Goal: Ask a question

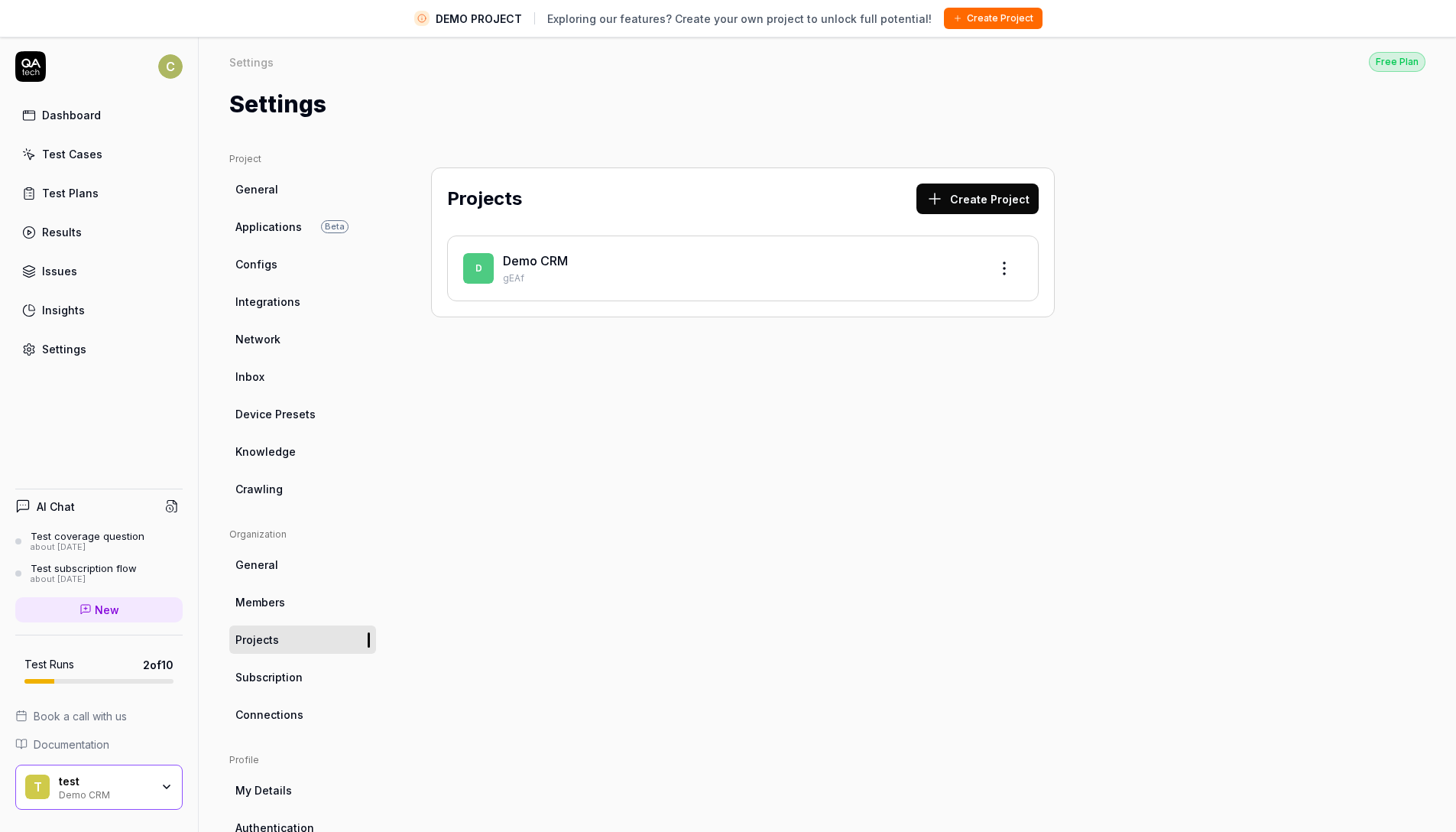
click at [99, 121] on link "Dashboard" at bounding box center [99, 114] width 168 height 30
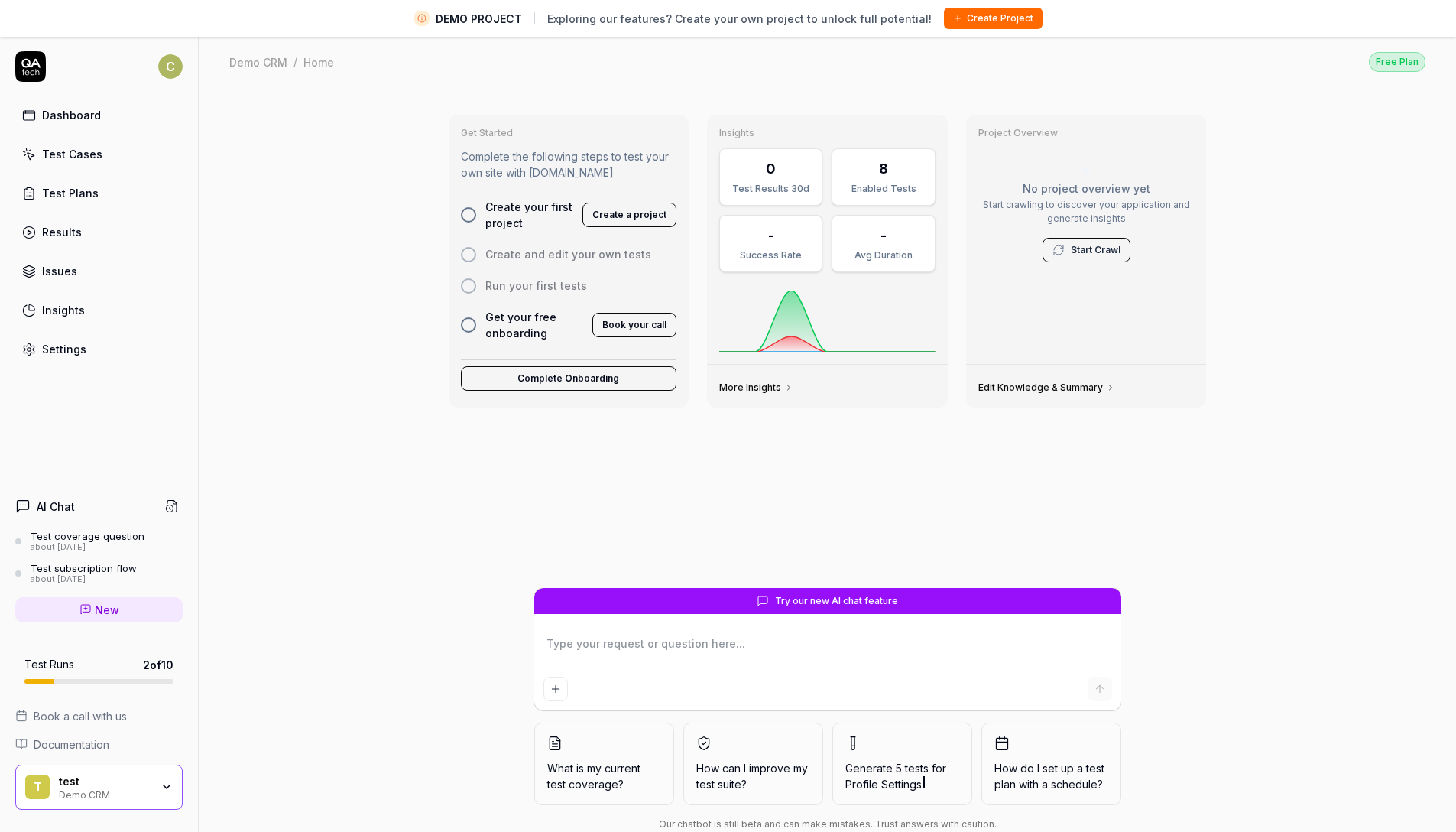
click at [525, 375] on button "Complete Onboarding" at bounding box center [568, 379] width 216 height 24
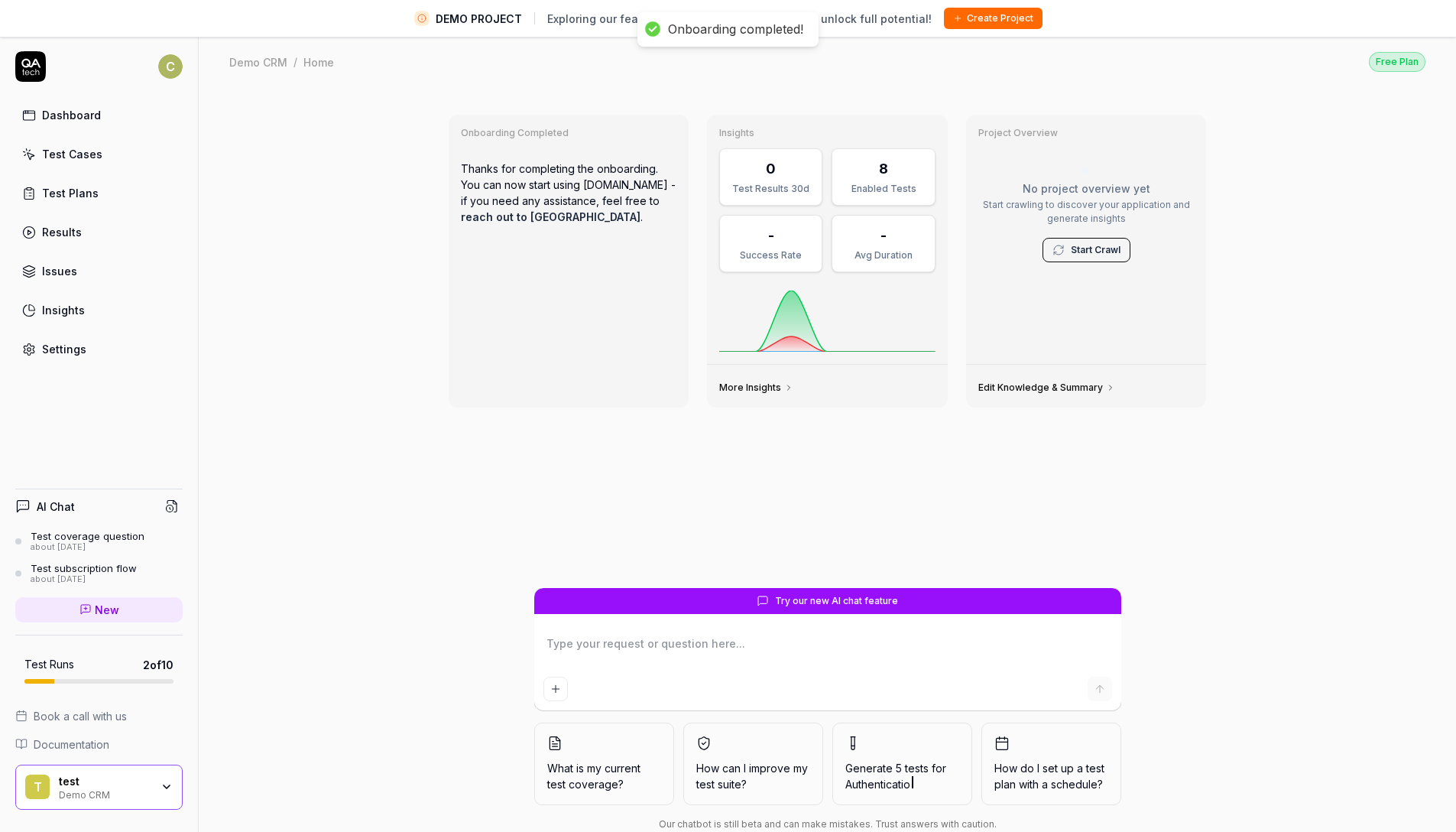
click at [539, 120] on div "Onboarding Completed Thanks for completing the onboarding. You can now start us…" at bounding box center [569, 261] width 241 height 293
drag, startPoint x: 568, startPoint y: 223, endPoint x: 447, endPoint y: 246, distance: 123.2
click at [450, 245] on div "Onboarding Completed Thanks for completing the onboarding. You can now start us…" at bounding box center [569, 261] width 241 height 293
click at [1268, 115] on div "Onboarding Completed Thanks for completing the onboarding. You can now start us…" at bounding box center [827, 477] width 1257 height 780
click at [1300, 291] on div "Onboarding Completed Thanks for completing the onboarding. You can now start us…" at bounding box center [827, 477] width 1257 height 780
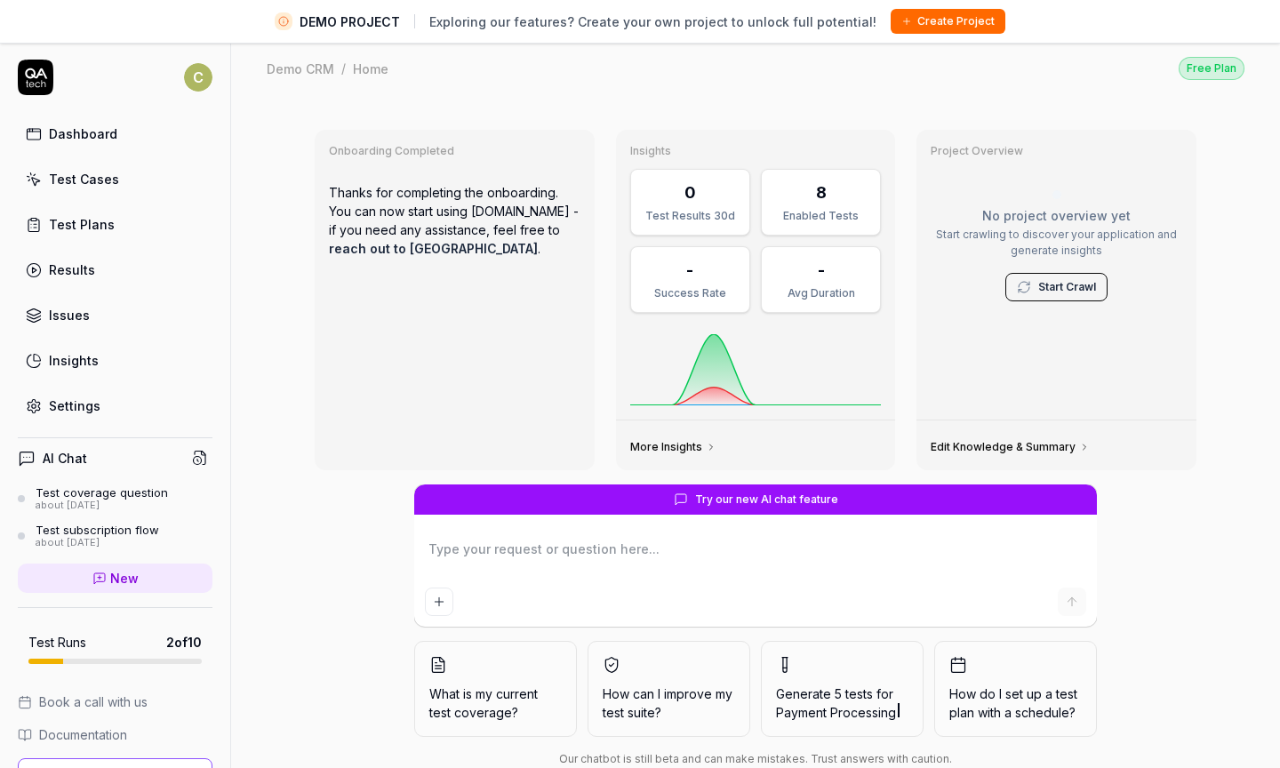
click at [442, 715] on span "What is my current test coverage?" at bounding box center [495, 702] width 132 height 37
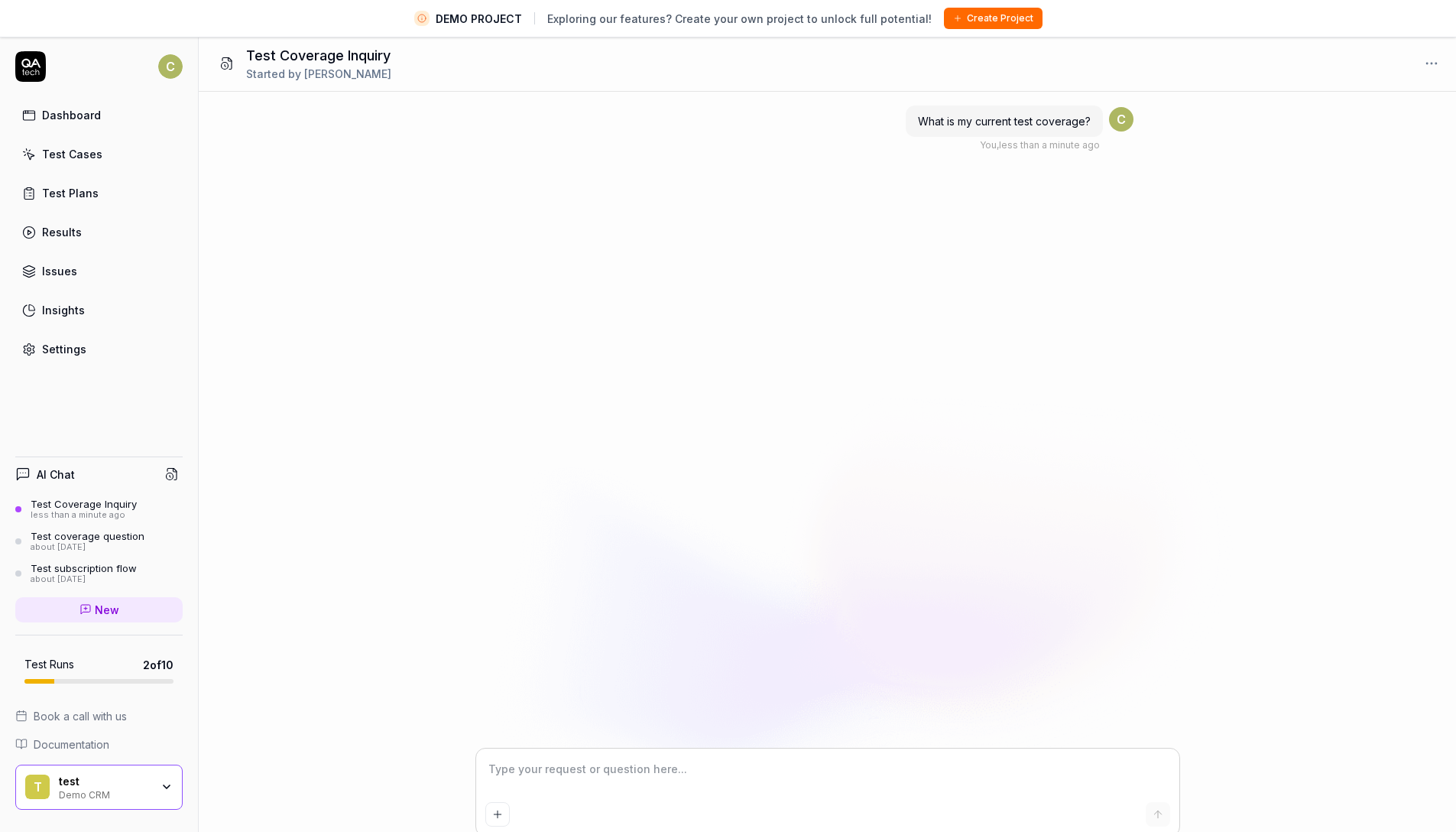
click at [701, 433] on div "What is my current test coverage? You , less than a minute ago C" at bounding box center [827, 420] width 1257 height 656
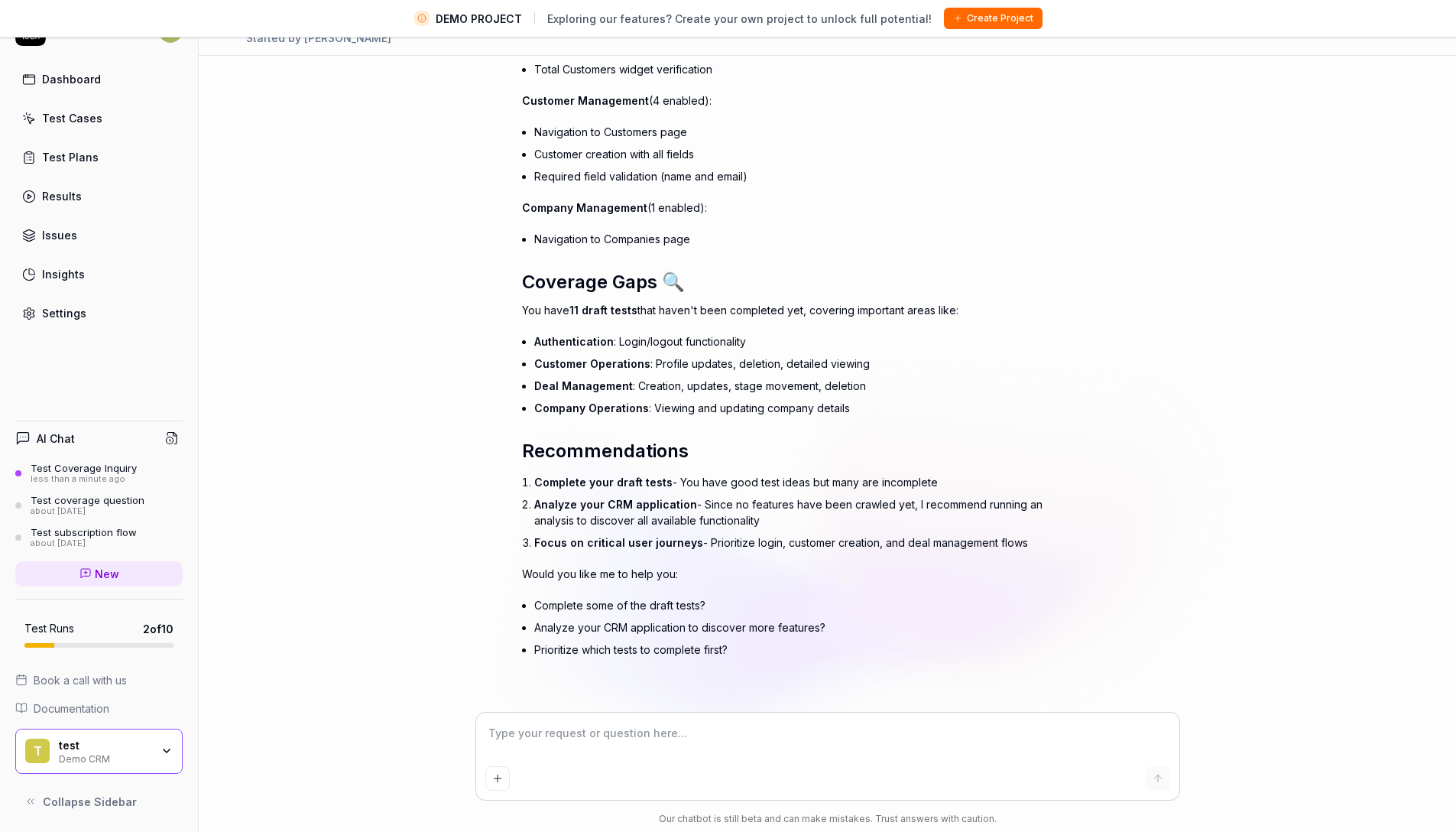
scroll to position [369, 0]
type textarea "*"
